Goal: Task Accomplishment & Management: Manage account settings

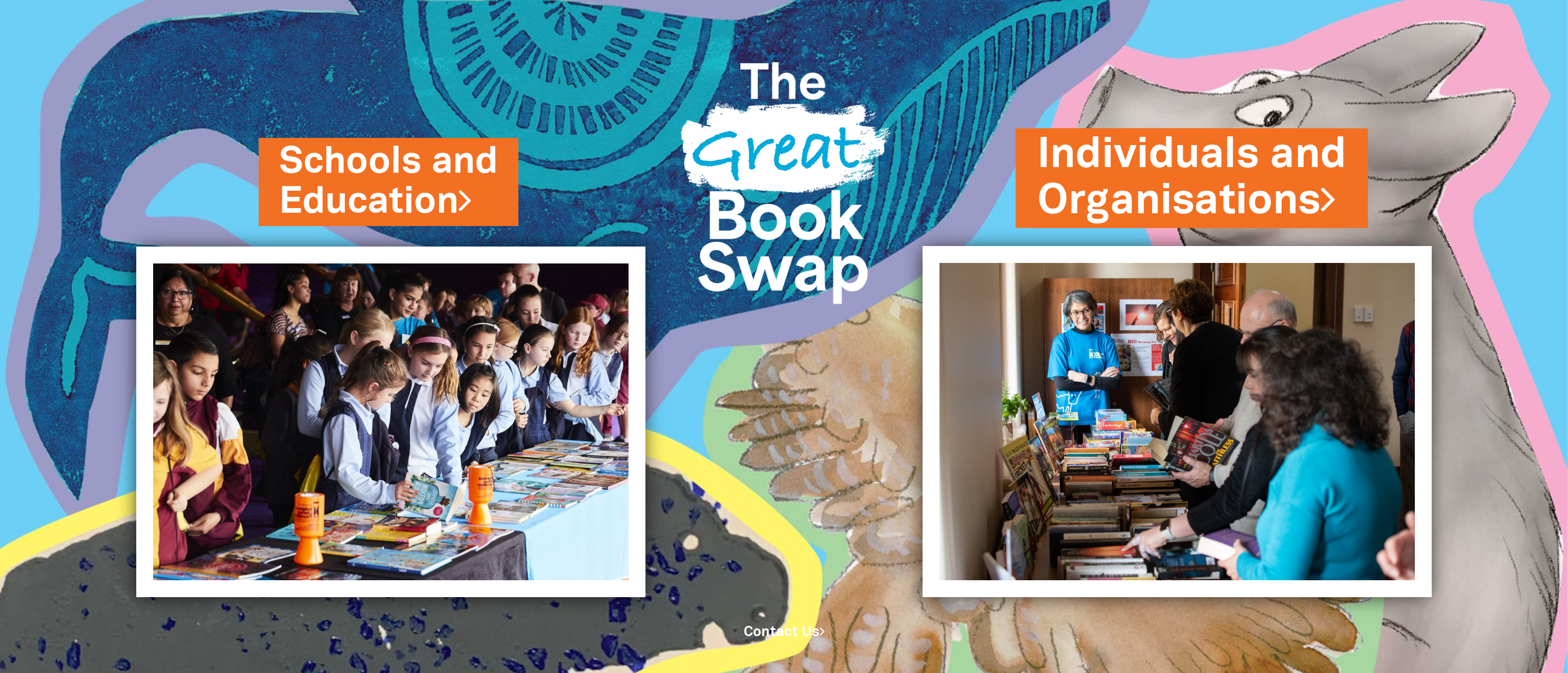
click at [1178, 189] on link "Individuals and Organisations" at bounding box center [1192, 178] width 310 height 104
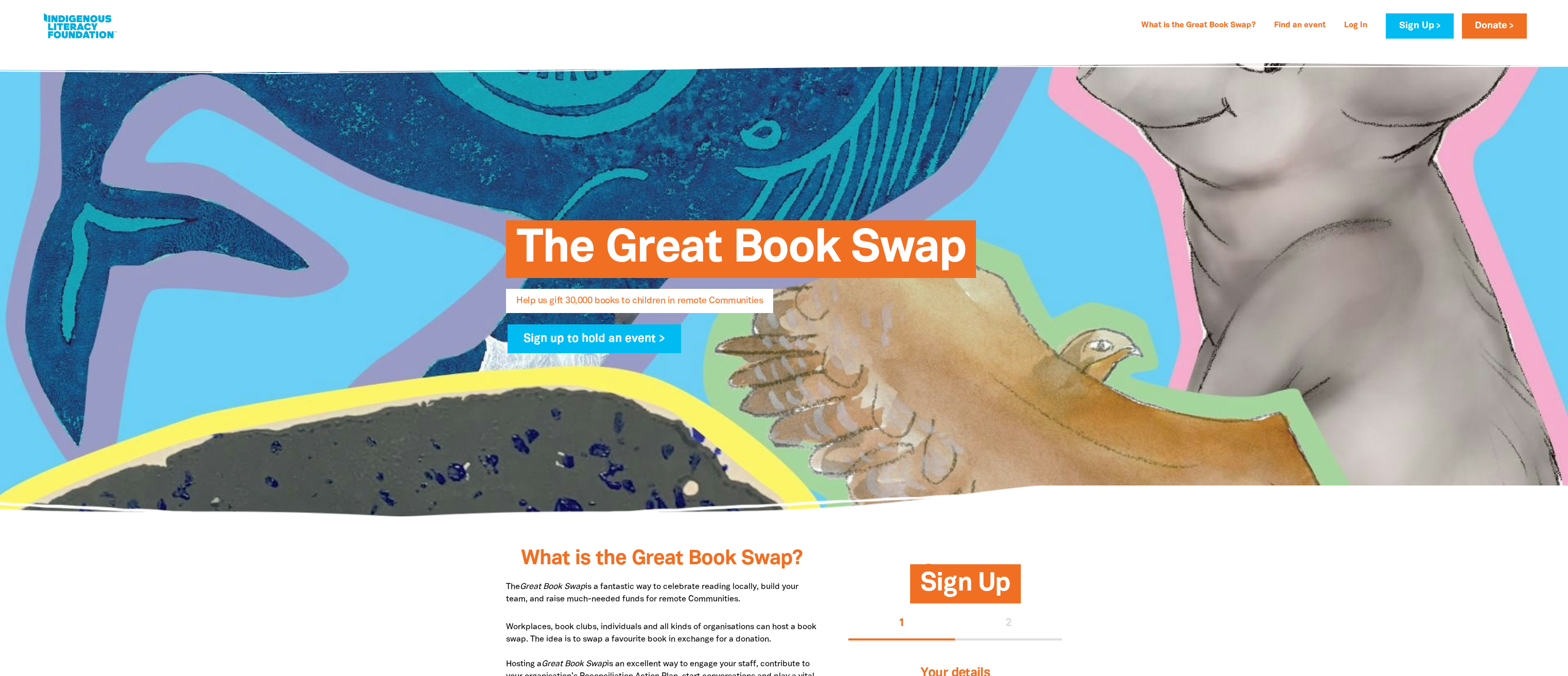
select select "AU"
type input "[PERSON_NAME]"
type input "Michailaros"
type input "[EMAIL_ADDRESS][DOMAIN_NAME]"
type input "[PHONE_NUMBER]"
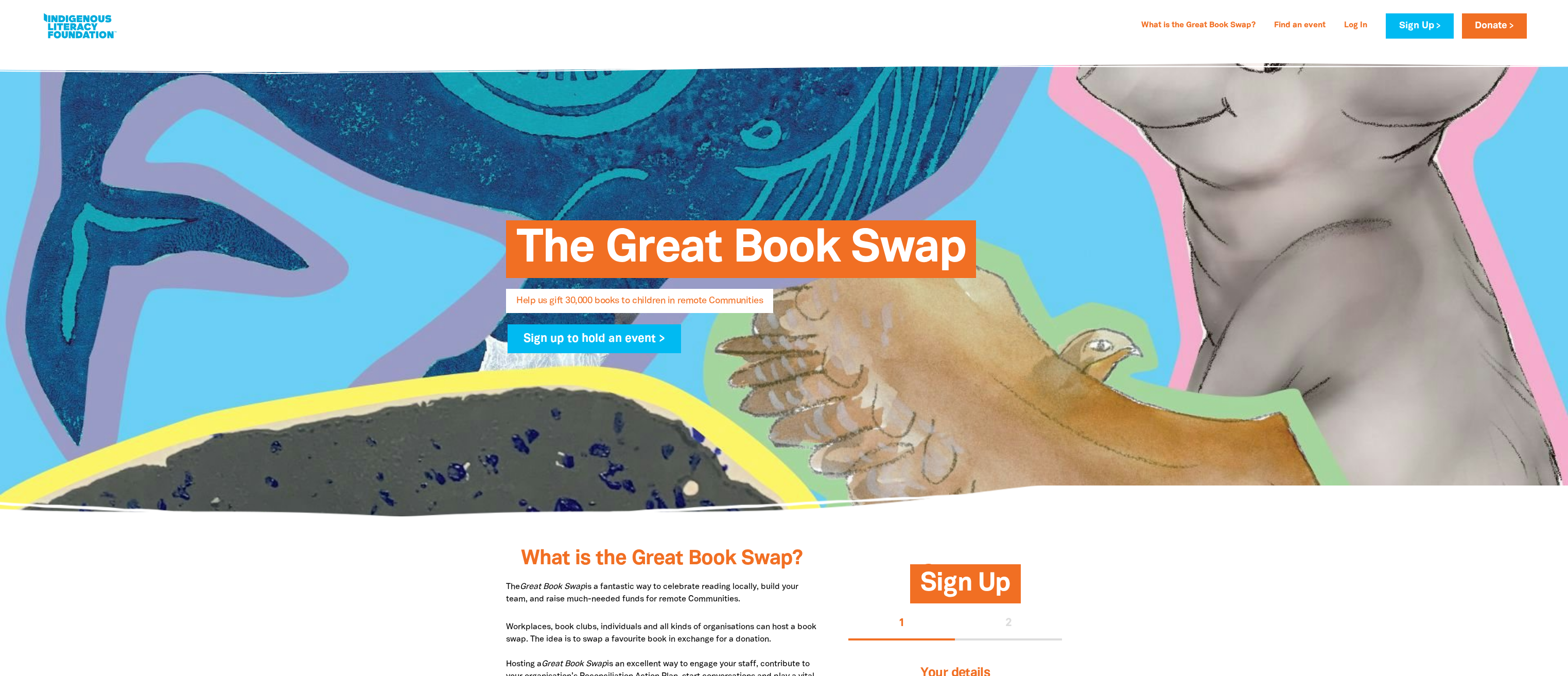
type input "Wurundjeri Woiwurrung"
type input "[STREET_ADDRESS][PERSON_NAME]"
click at [1532, 28] on icon "close" at bounding box center [1532, 26] width 12 height 12
click at [1433, 29] on link "Donate" at bounding box center [1401, 25] width 65 height 25
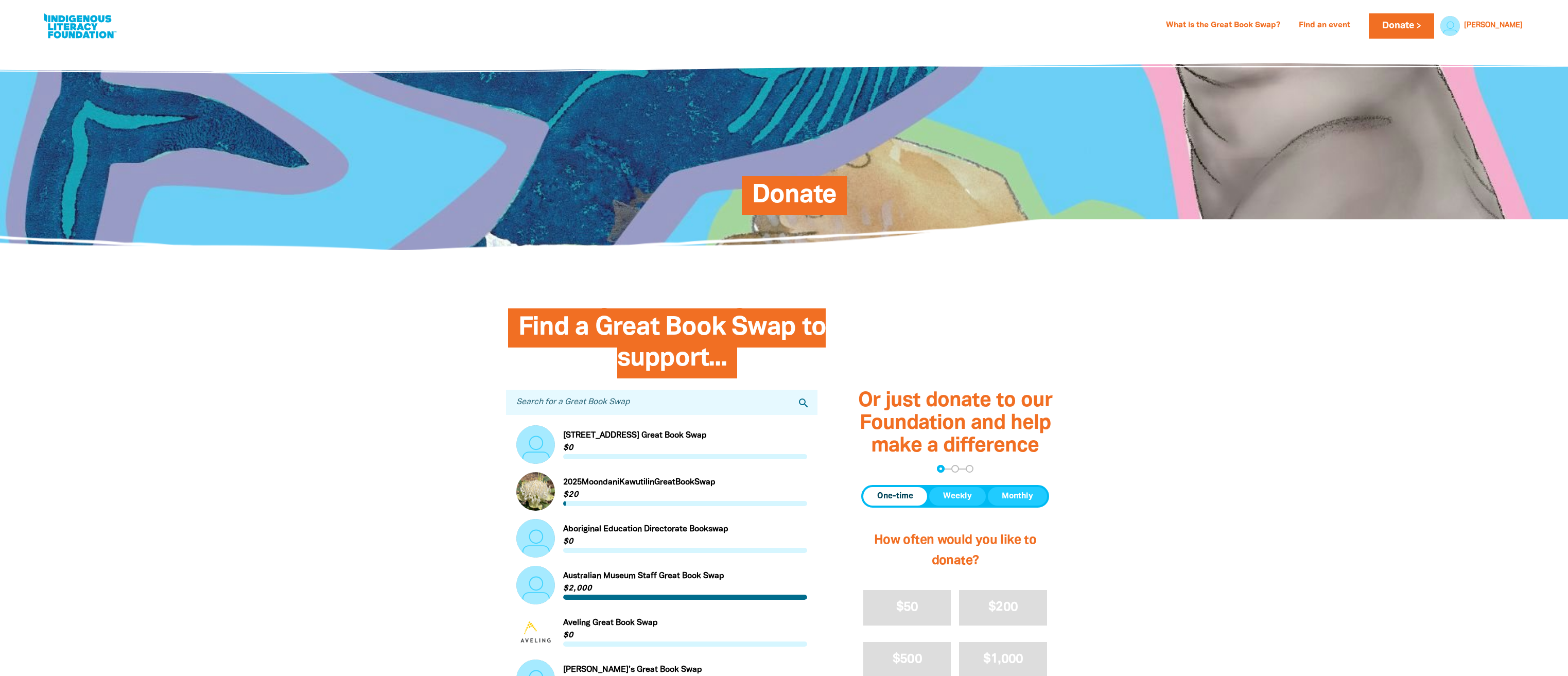
select select "AU"
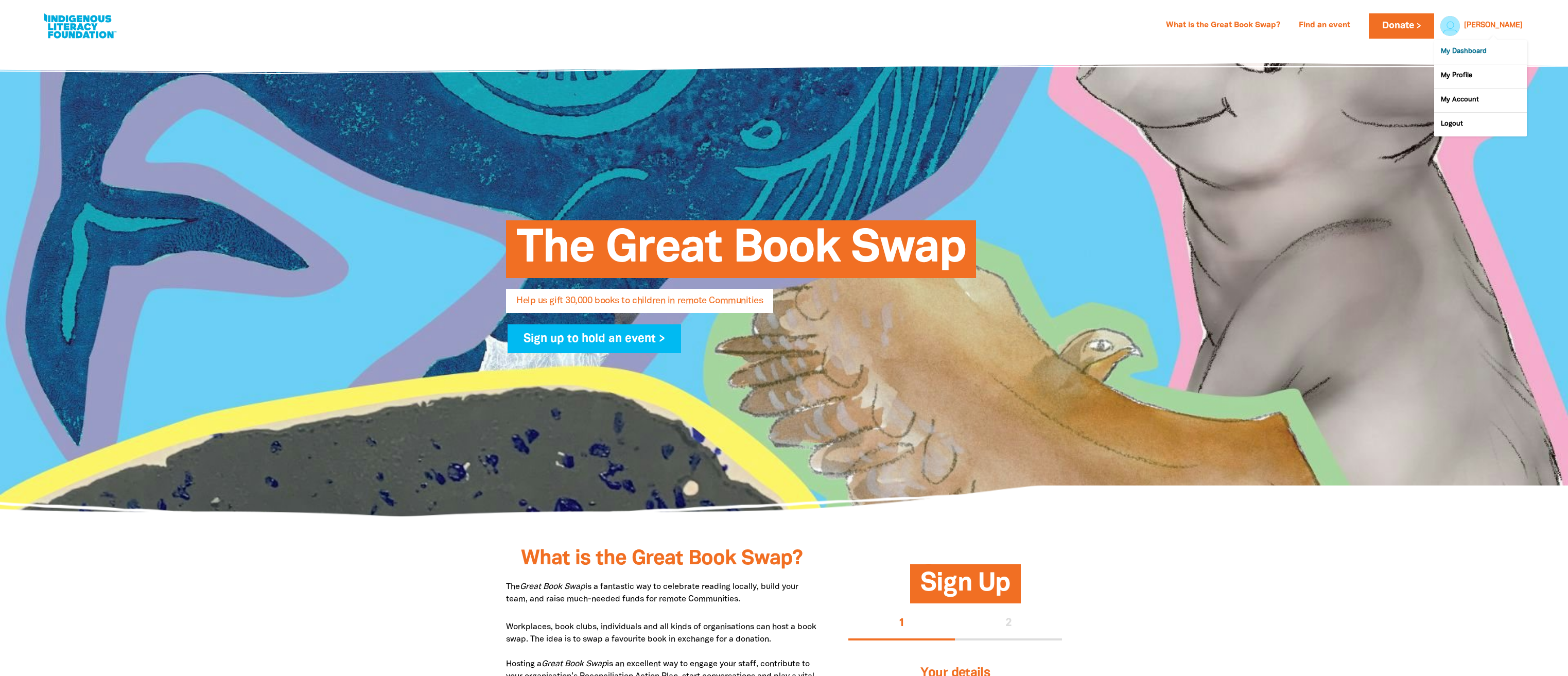
click at [1485, 51] on link "My Dashboard" at bounding box center [1480, 51] width 93 height 23
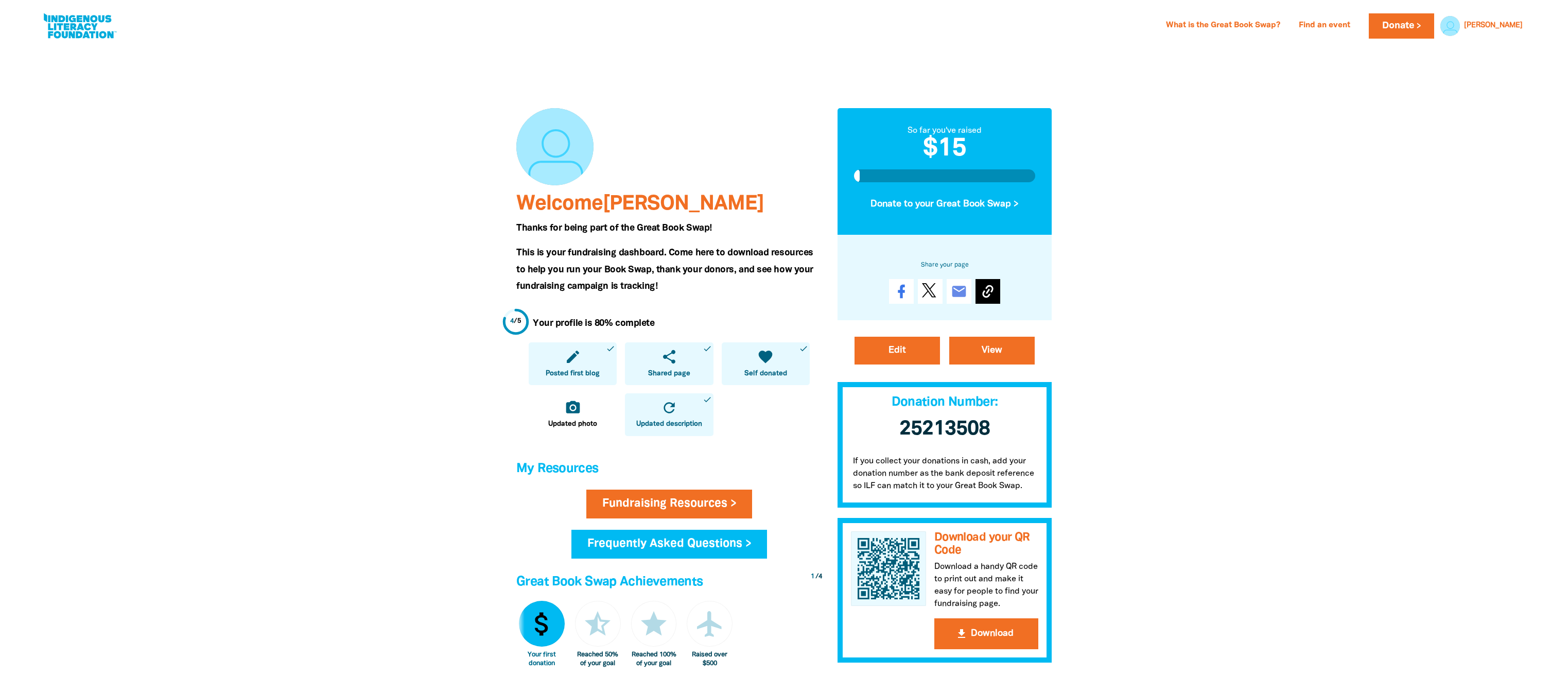
click at [990, 294] on icon at bounding box center [987, 292] width 11 height 13
